Goal: Information Seeking & Learning: Learn about a topic

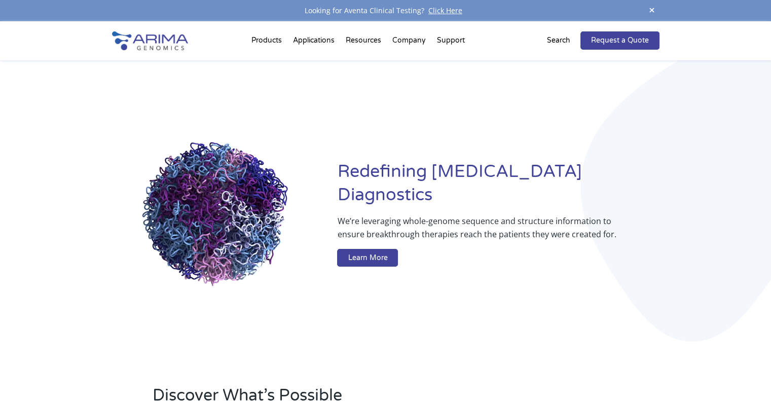
click at [372, 249] on link "Learn More" at bounding box center [367, 258] width 61 height 18
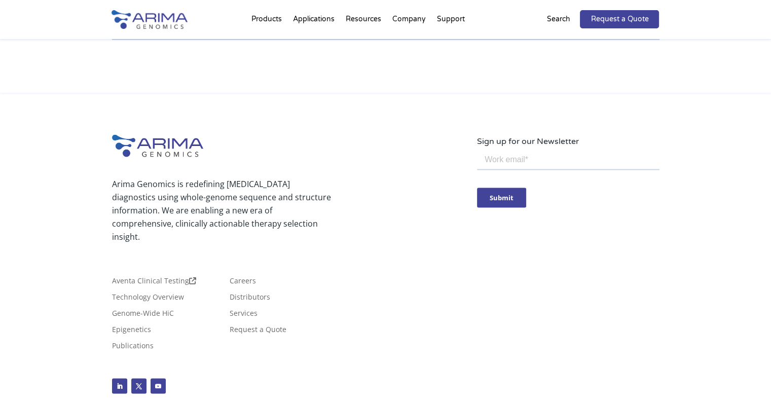
scroll to position [1828, 0]
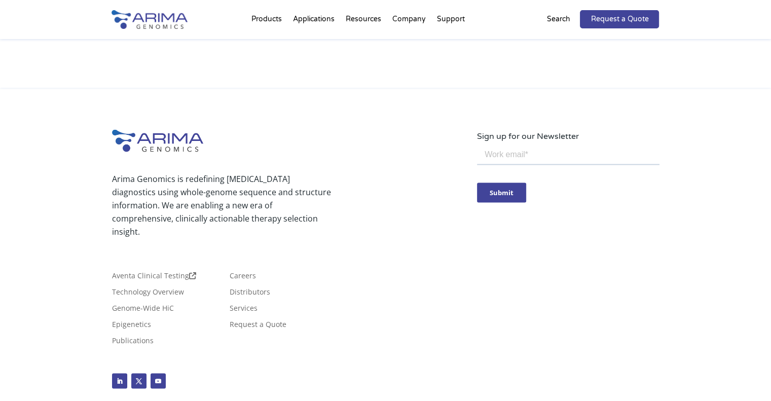
click at [338, 251] on div "Aventa Clinical Testing Technology Overview Genome-Wide HiC Epigenetics Publica…" at bounding box center [294, 301] width 365 height 101
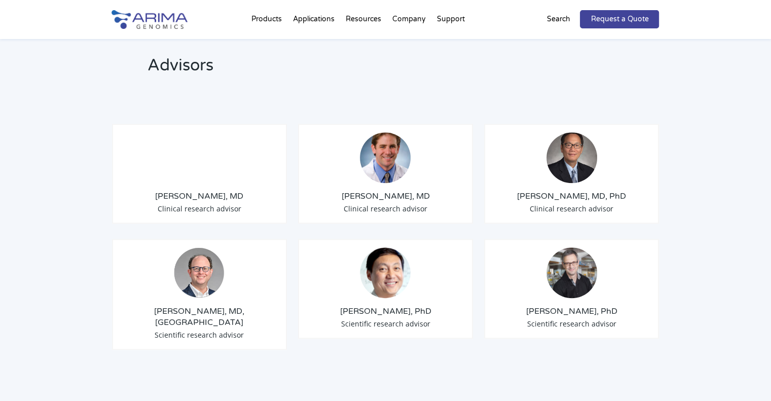
scroll to position [1178, 0]
click at [523, 216] on div "Matija Snuderl, MD Clinical research advisor Darren Sigal, MD Clinical research…" at bounding box center [385, 231] width 547 height 266
click at [484, 218] on div "Matija Snuderl, MD Clinical research advisor Darren Sigal, MD Clinical research…" at bounding box center [385, 231] width 547 height 266
click at [482, 216] on div "Matija Snuderl, MD Clinical research advisor Darren Sigal, MD Clinical research…" at bounding box center [385, 231] width 547 height 266
click at [477, 216] on div "Matija Snuderl, MD Clinical research advisor Darren Sigal, MD Clinical research…" at bounding box center [385, 231] width 547 height 266
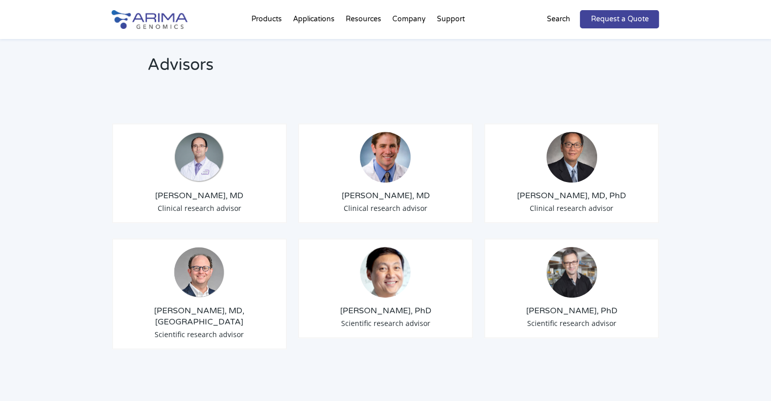
click at [477, 216] on div "Matija Snuderl, MD Clinical research advisor Darren Sigal, MD Clinical research…" at bounding box center [385, 231] width 547 height 266
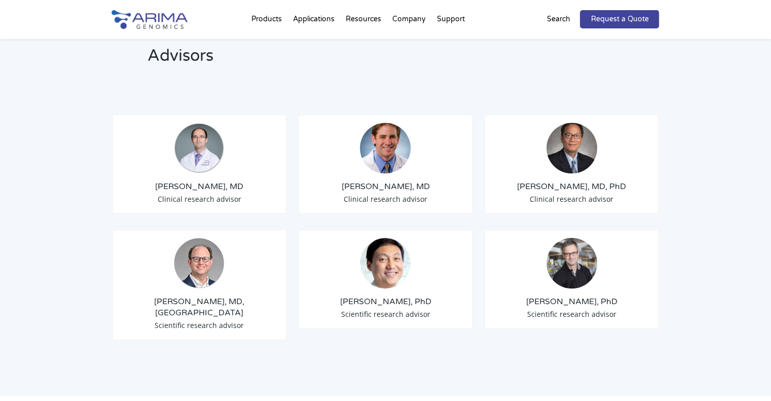
scroll to position [1187, 0]
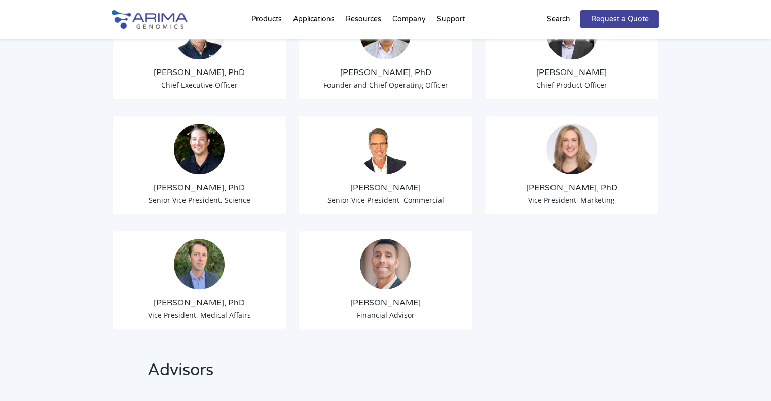
scroll to position [867, 0]
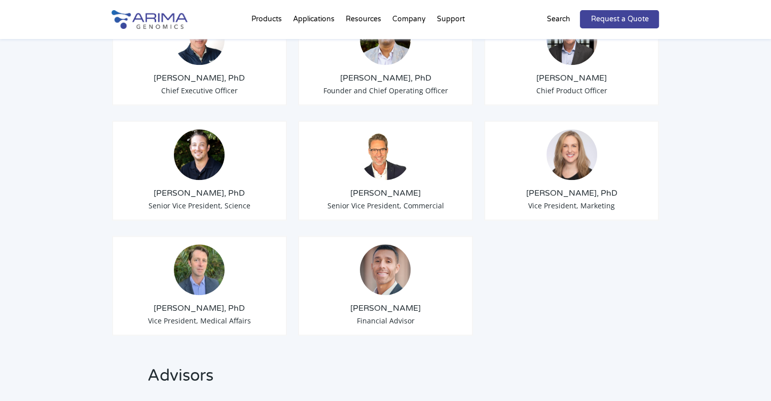
click at [541, 265] on div "Tom Willis, PhD Chief Executive Officer Sid Selvaraj, PhD Founder and Chief Ope…" at bounding box center [385, 165] width 547 height 370
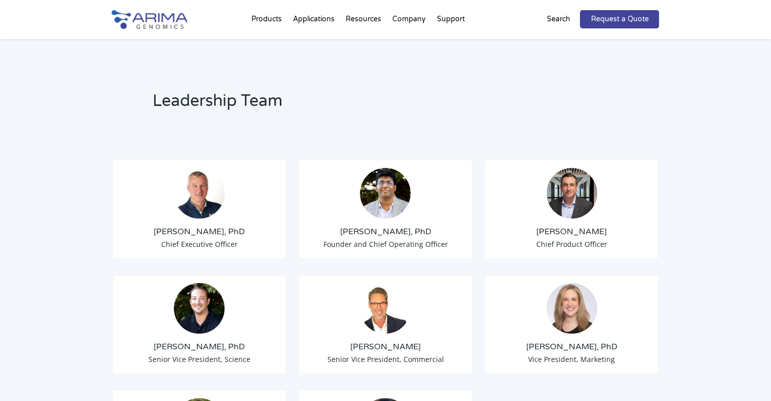
scroll to position [707, 0]
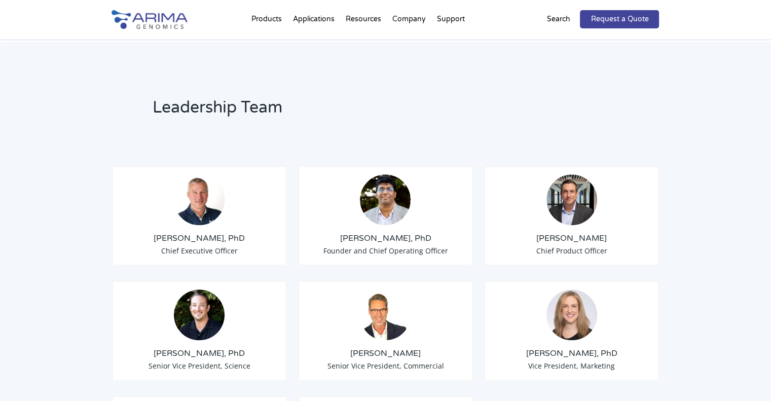
click at [476, 254] on div "Tom Willis, PhD Chief Executive Officer Sid Selvaraj, PhD Founder and Chief Ope…" at bounding box center [385, 325] width 547 height 370
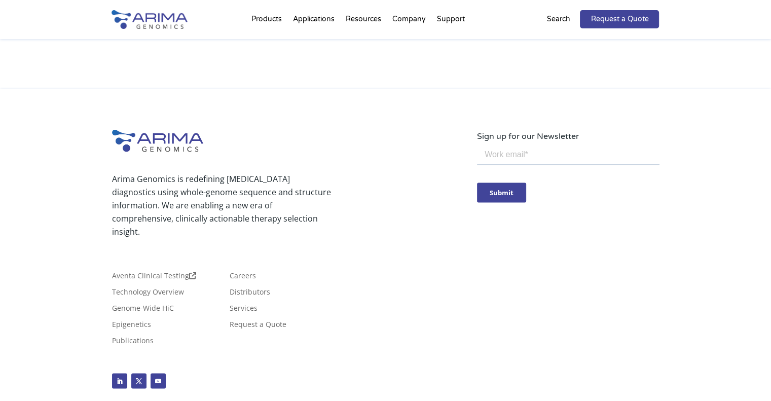
scroll to position [1625, 0]
